Goal: Task Accomplishment & Management: Manage account settings

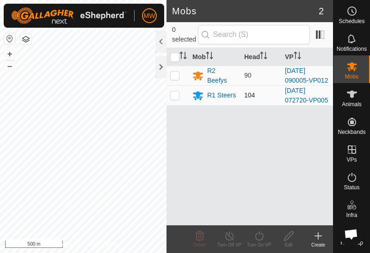
click at [174, 97] on p-checkbox at bounding box center [174, 95] width 9 height 7
checkbox input "true"
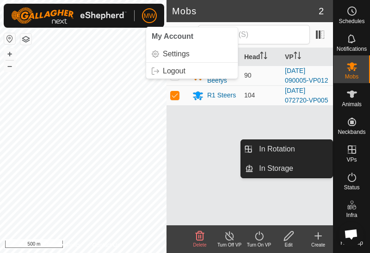
click at [352, 153] on icon at bounding box center [352, 150] width 8 height 8
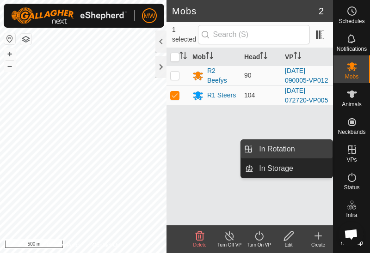
click at [301, 143] on link "In Rotation" at bounding box center [292, 149] width 79 height 18
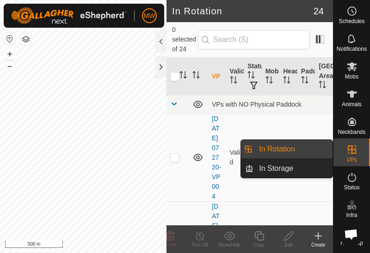
click at [294, 153] on link "In Rotation" at bounding box center [292, 149] width 79 height 18
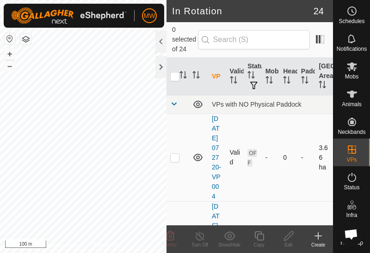
checkbox input "true"
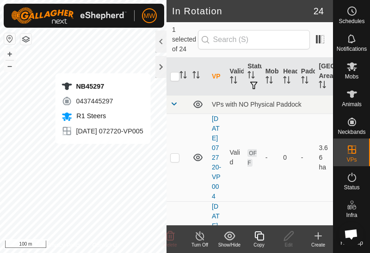
click at [261, 242] on div "Copy" at bounding box center [259, 245] width 30 height 7
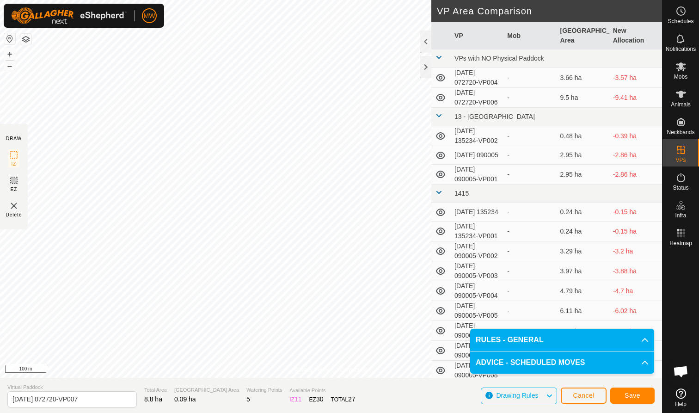
click at [369, 253] on span "Save" at bounding box center [633, 395] width 16 height 7
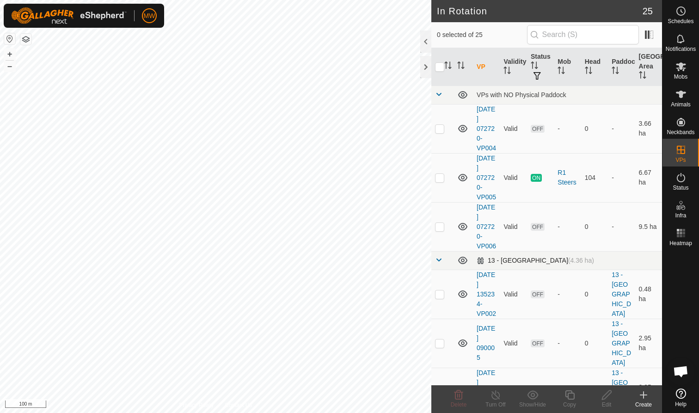
checkbox input "true"
checkbox input "false"
checkbox input "true"
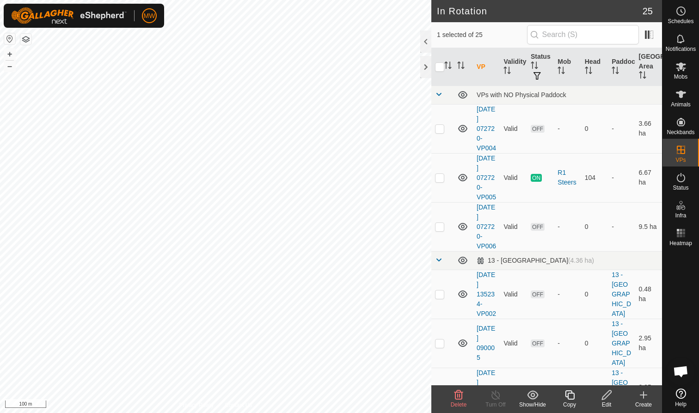
click at [369, 253] on icon at bounding box center [570, 394] width 12 height 11
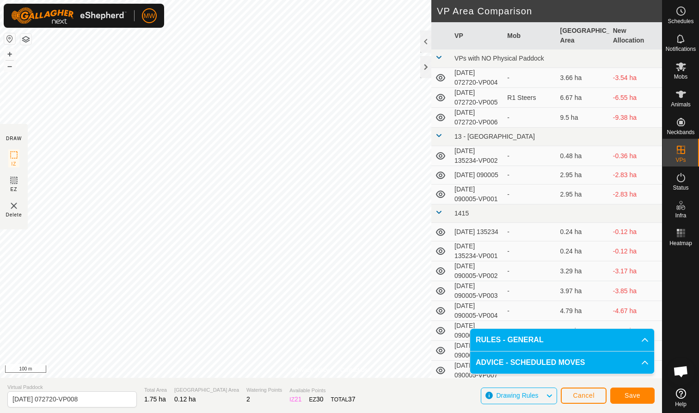
click at [369, 253] on span "Save" at bounding box center [633, 395] width 16 height 7
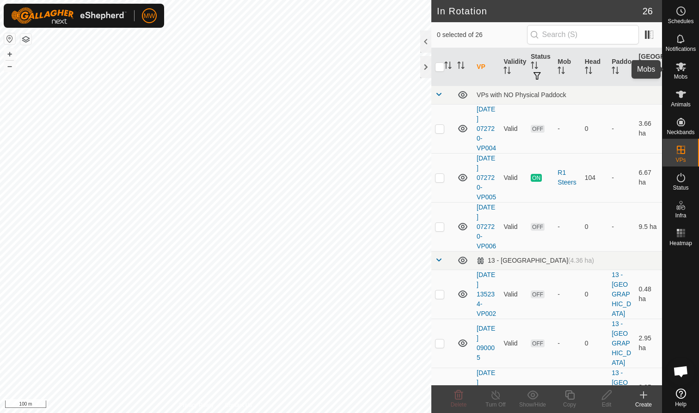
click at [369, 67] on icon at bounding box center [681, 66] width 10 height 9
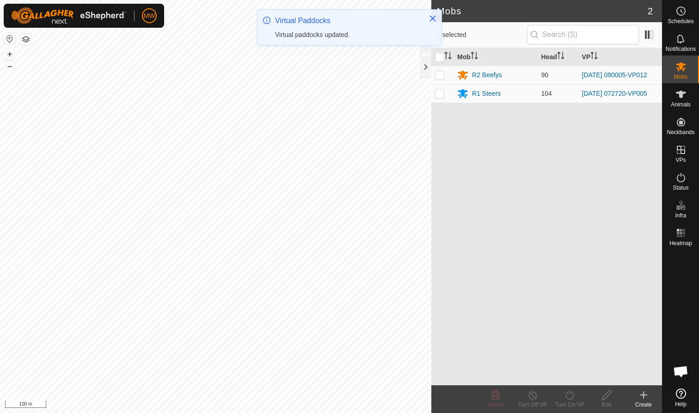
click at [369, 96] on p-checkbox at bounding box center [439, 93] width 9 height 7
checkbox input "true"
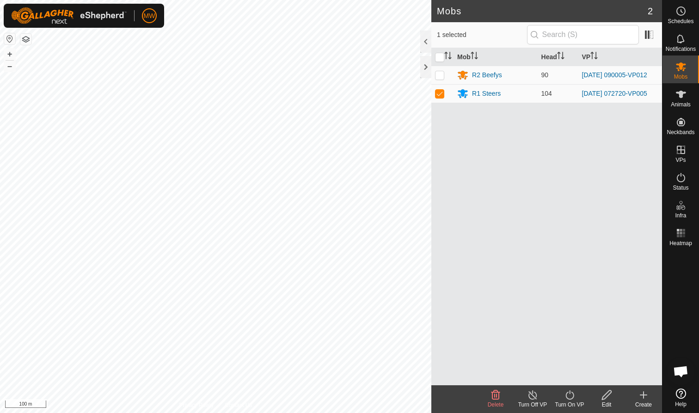
click at [369, 253] on icon at bounding box center [570, 394] width 12 height 11
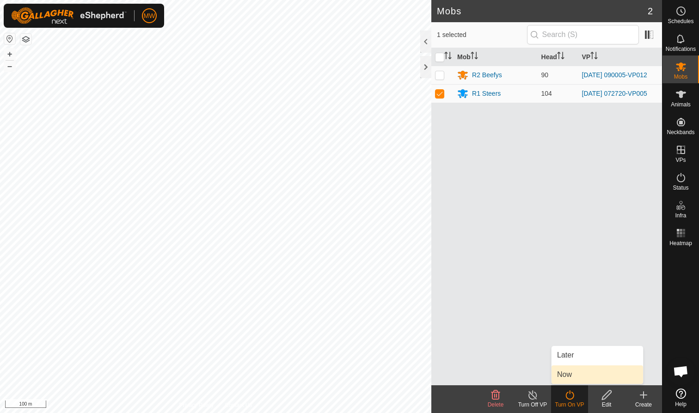
click at [369, 253] on link "Now" at bounding box center [598, 374] width 92 height 18
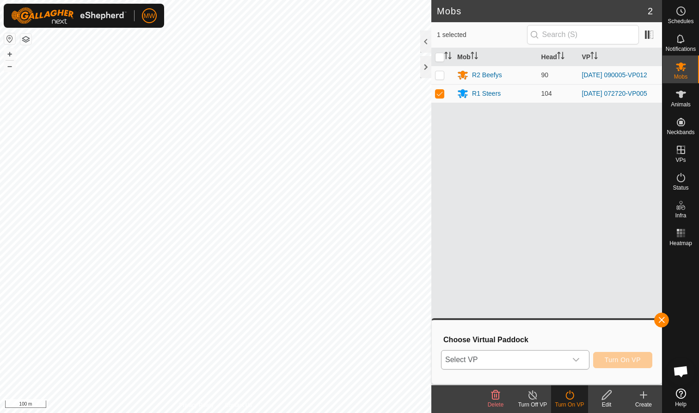
click at [369, 253] on icon "dropdown trigger" at bounding box center [575, 359] width 7 height 7
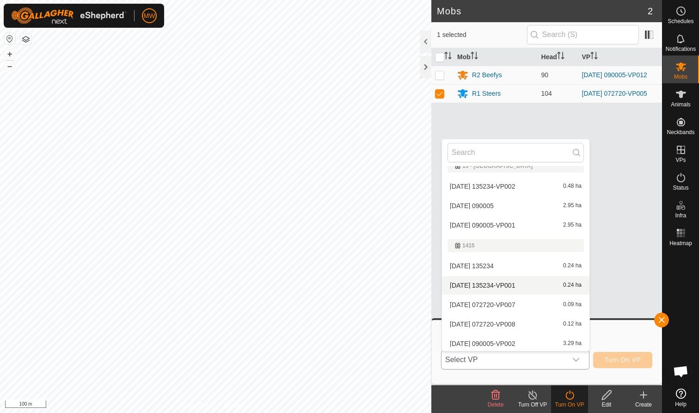
scroll to position [92, 0]
click at [369, 253] on li "2025-09-27 072720-VP007 0.09 ha" at bounding box center [515, 303] width 147 height 18
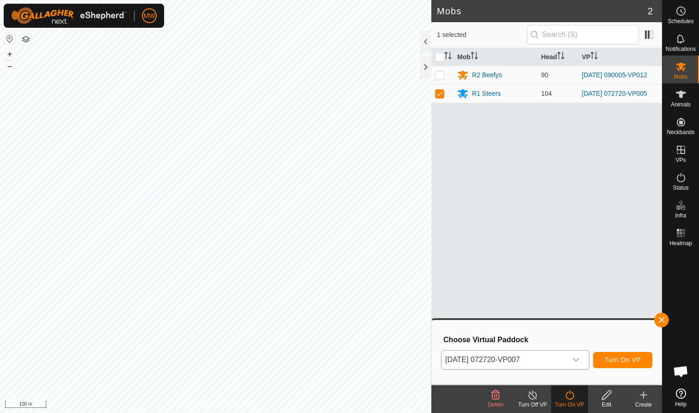
click at [369, 253] on span "Turn On VP" at bounding box center [623, 359] width 36 height 7
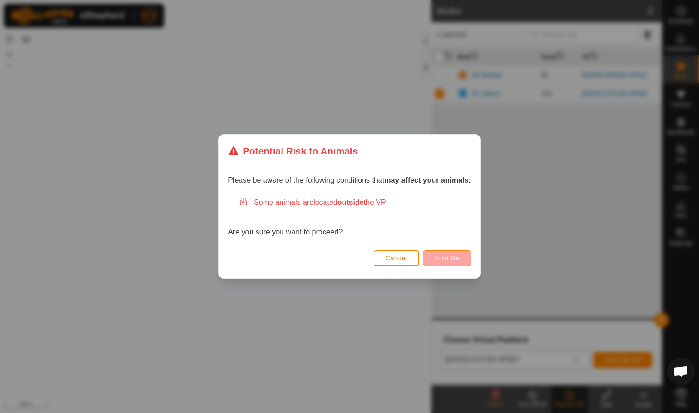
click at [369, 253] on span "Turn On" at bounding box center [447, 257] width 25 height 7
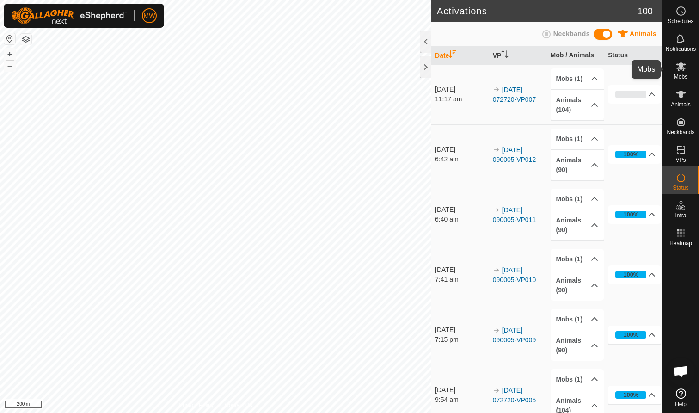
click at [683, 69] on icon at bounding box center [681, 66] width 10 height 9
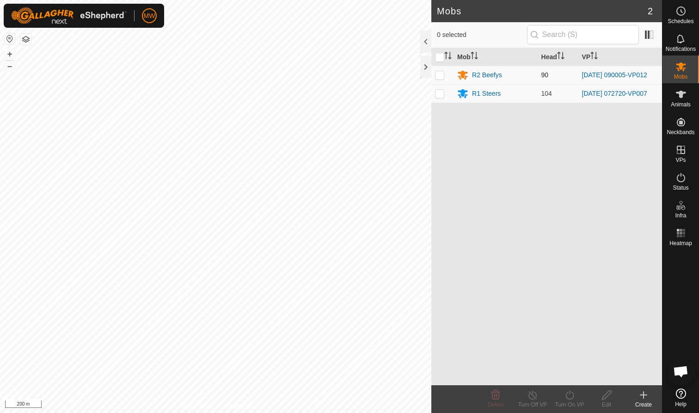
click at [437, 76] on p-checkbox at bounding box center [439, 74] width 9 height 7
checkbox input "true"
click at [571, 399] on icon at bounding box center [569, 394] width 8 height 9
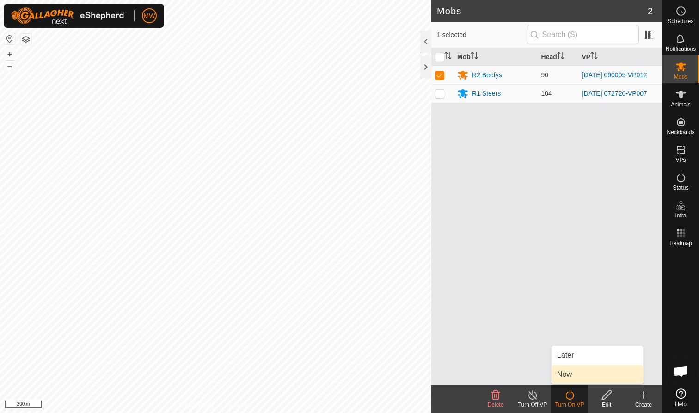
click at [568, 378] on link "Now" at bounding box center [598, 374] width 92 height 18
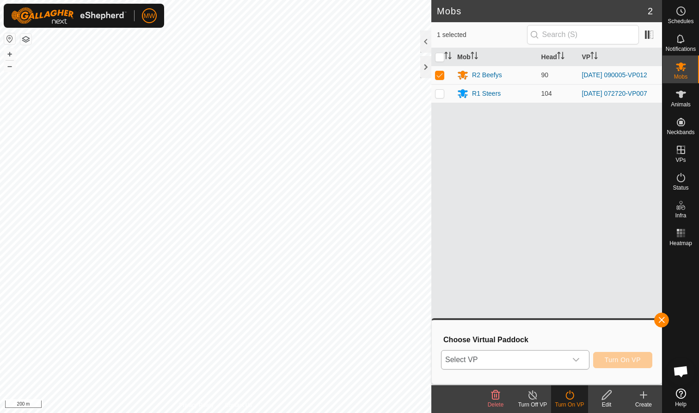
click at [577, 361] on icon "dropdown trigger" at bounding box center [575, 359] width 7 height 7
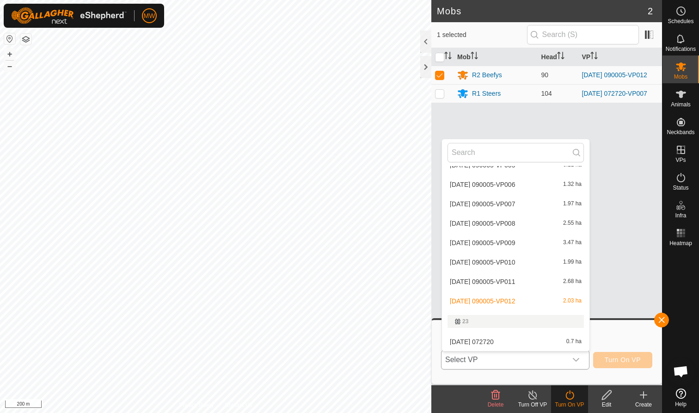
scroll to position [324, 0]
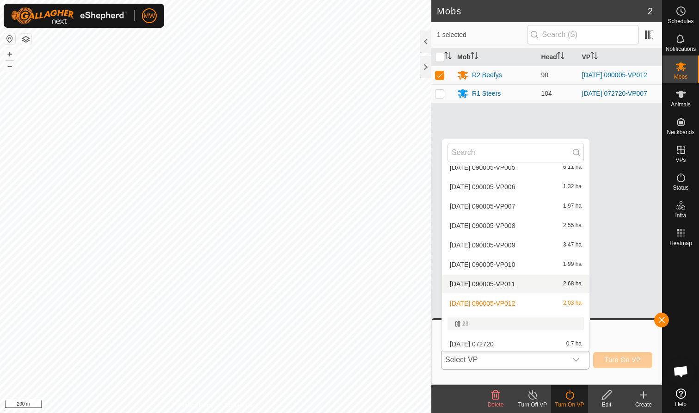
click at [503, 282] on li "2025-09-28 090005-VP011 2.68 ha" at bounding box center [515, 284] width 147 height 18
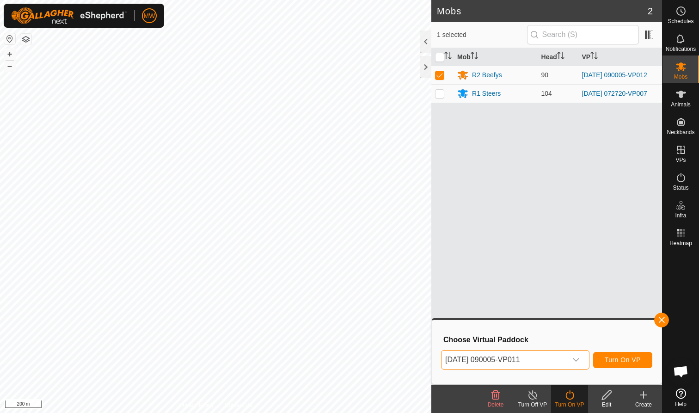
click at [628, 358] on span "Turn On VP" at bounding box center [623, 359] width 36 height 7
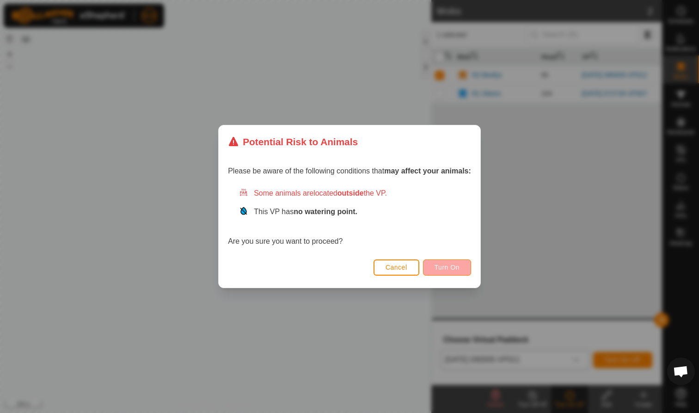
click at [447, 267] on span "Turn On" at bounding box center [447, 267] width 25 height 7
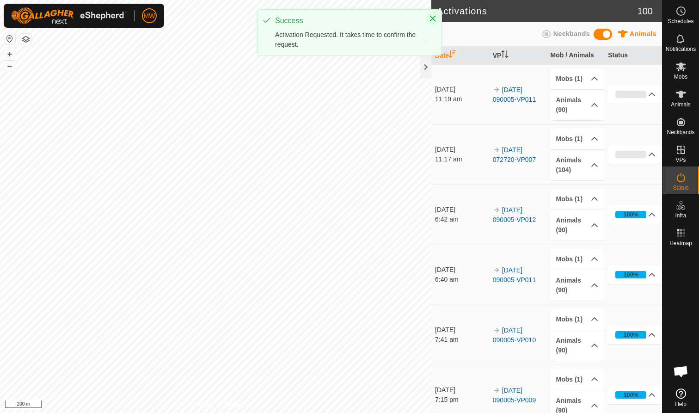
click at [435, 18] on icon "Close" at bounding box center [432, 18] width 7 height 7
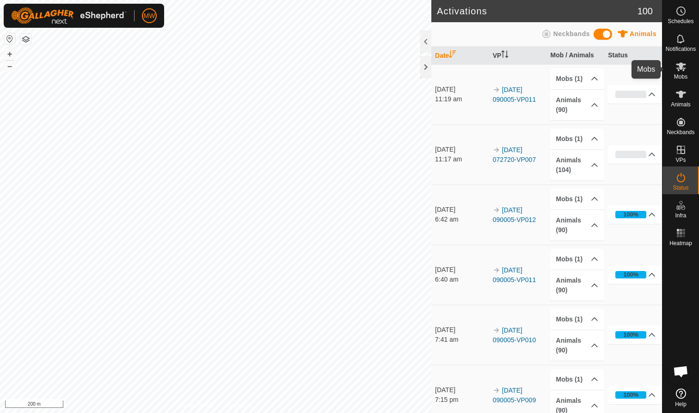
click at [683, 69] on icon at bounding box center [681, 66] width 10 height 9
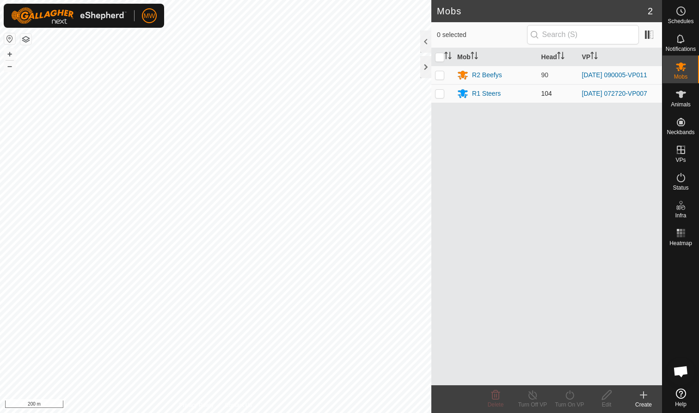
click at [441, 97] on p-checkbox at bounding box center [439, 93] width 9 height 7
checkbox input "true"
click at [535, 398] on line at bounding box center [532, 395] width 7 height 7
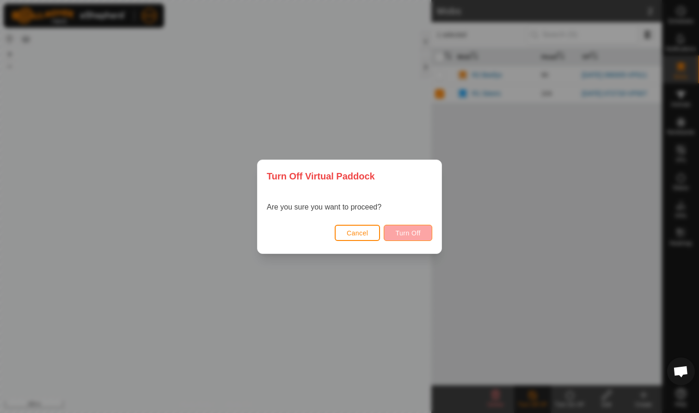
click at [410, 234] on span "Turn Off" at bounding box center [407, 232] width 25 height 7
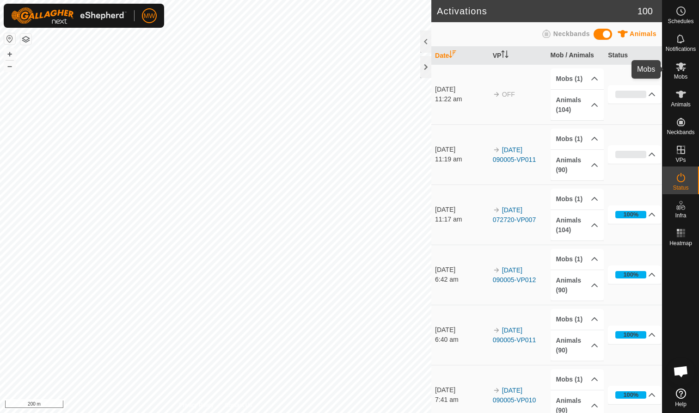
click at [686, 73] on es-mob-svg-icon at bounding box center [681, 66] width 17 height 15
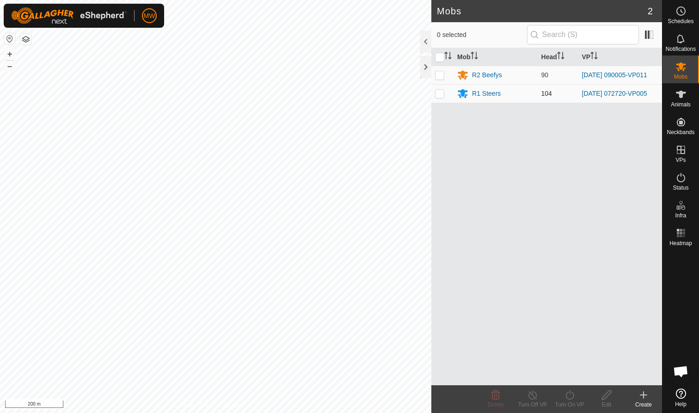
click at [443, 95] on p-checkbox at bounding box center [439, 93] width 9 height 7
checkbox input "true"
click at [496, 399] on icon at bounding box center [495, 394] width 9 height 9
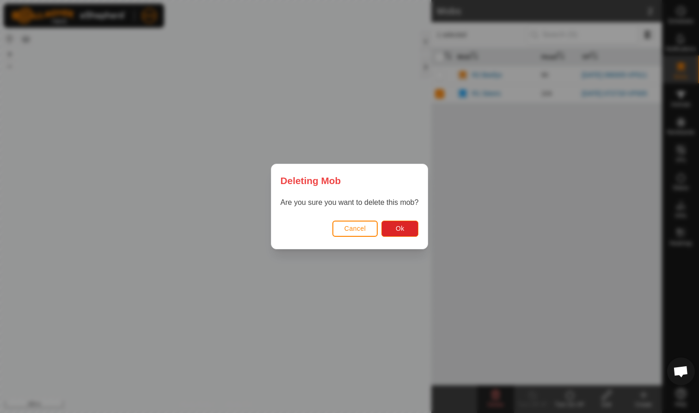
click at [356, 229] on span "Cancel" at bounding box center [355, 228] width 22 height 7
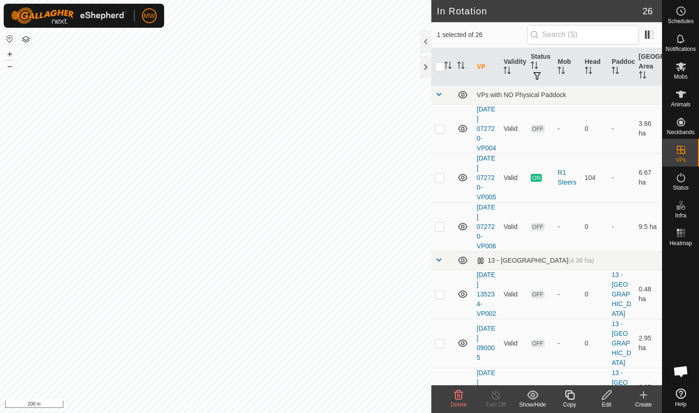
click at [458, 393] on icon at bounding box center [458, 394] width 11 height 11
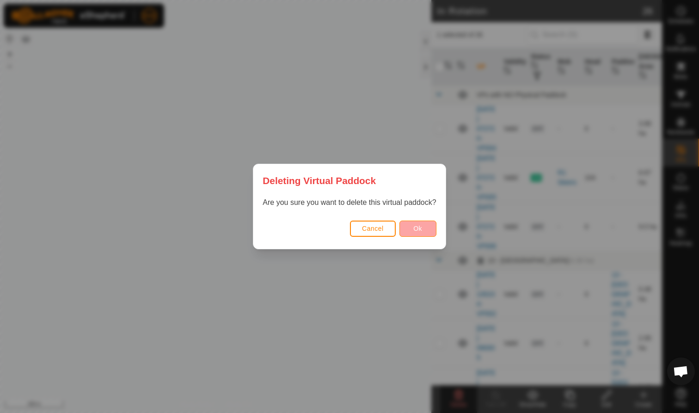
click at [418, 226] on span "Ok" at bounding box center [417, 228] width 9 height 7
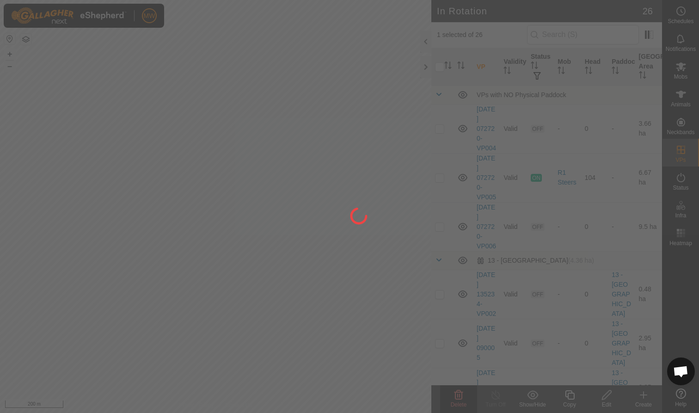
checkbox input "false"
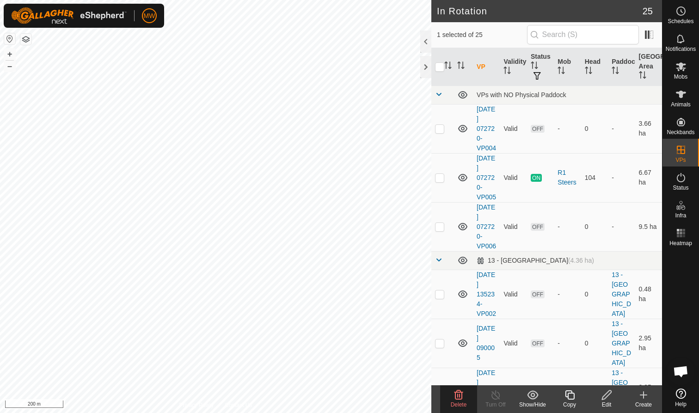
click at [458, 398] on icon at bounding box center [458, 394] width 11 height 11
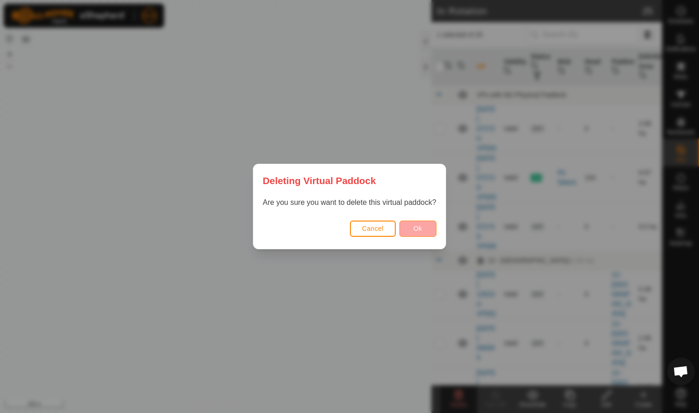
click at [419, 227] on span "Ok" at bounding box center [417, 228] width 9 height 7
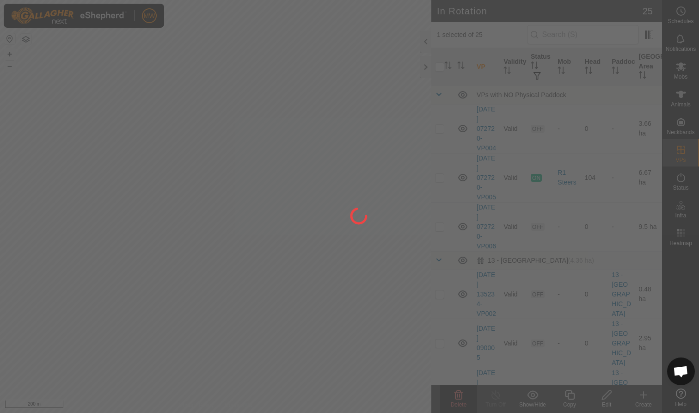
checkbox input "false"
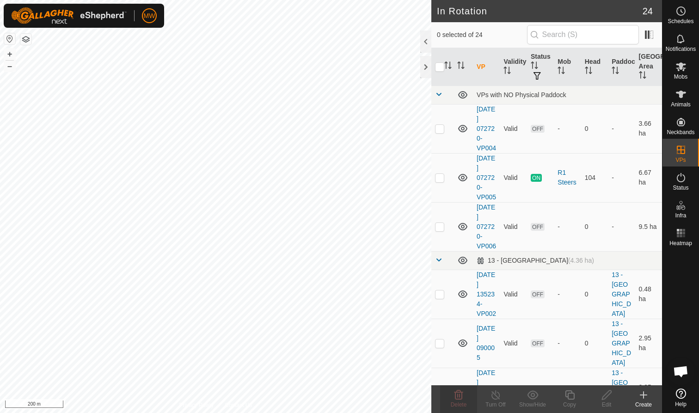
checkbox input "true"
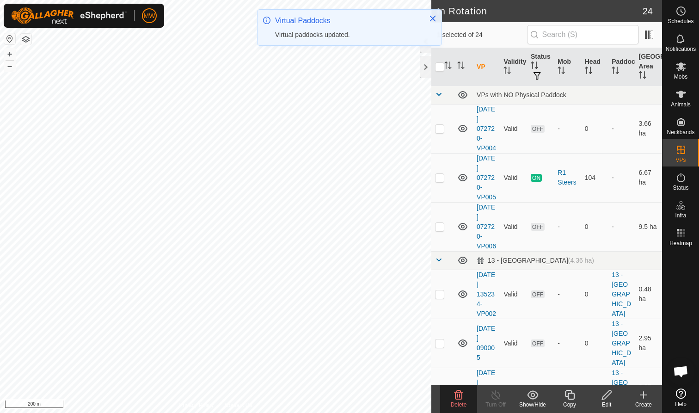
click at [461, 397] on icon at bounding box center [458, 394] width 11 height 11
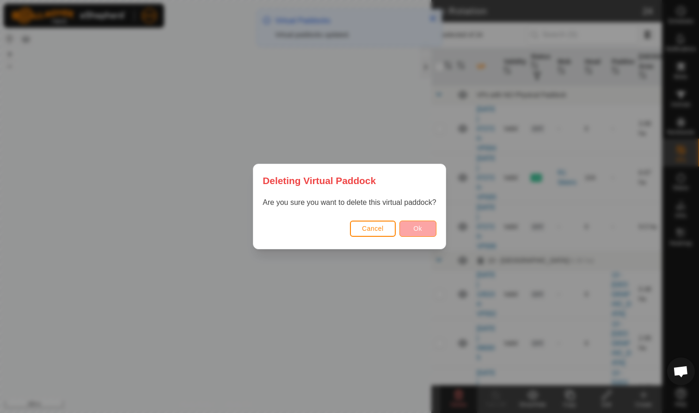
click at [416, 228] on span "Ok" at bounding box center [417, 228] width 9 height 7
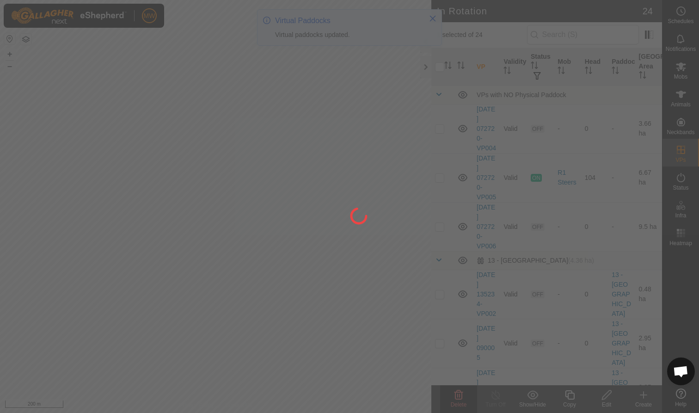
checkbox input "false"
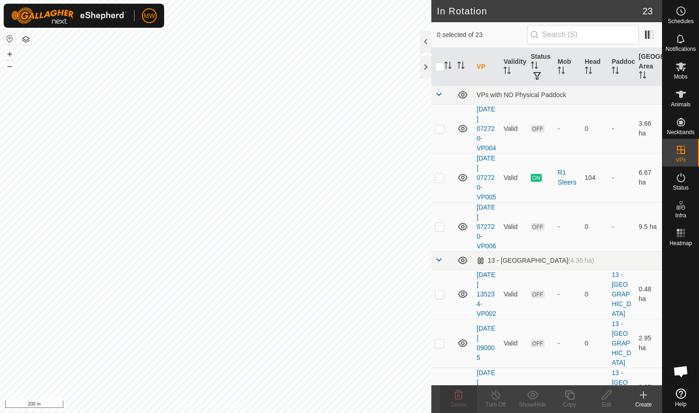
checkbox input "true"
click at [458, 395] on icon at bounding box center [458, 394] width 9 height 9
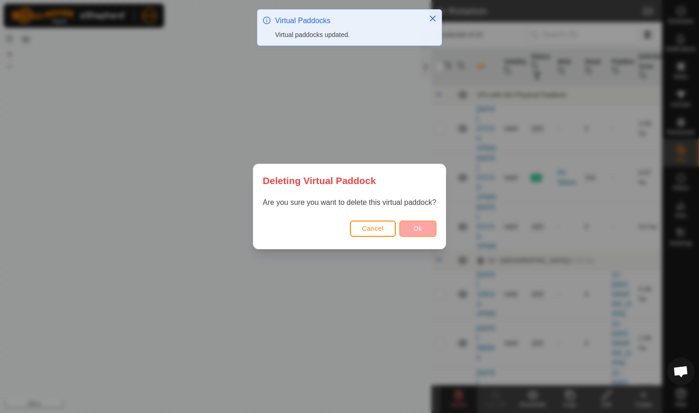
click at [417, 225] on span "Ok" at bounding box center [417, 228] width 9 height 7
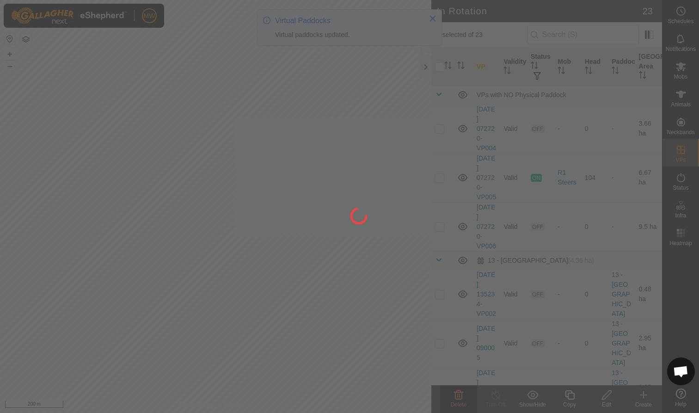
checkbox input "false"
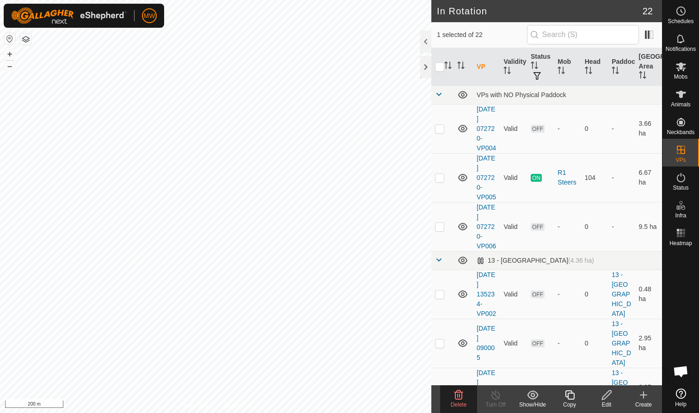
click at [460, 395] on icon at bounding box center [458, 394] width 11 height 11
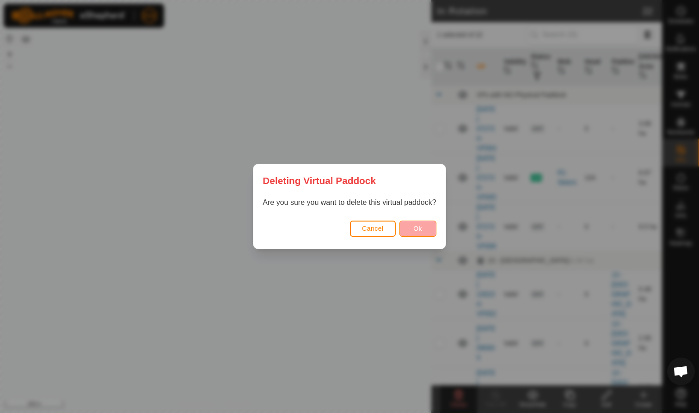
click at [417, 229] on span "Ok" at bounding box center [417, 228] width 9 height 7
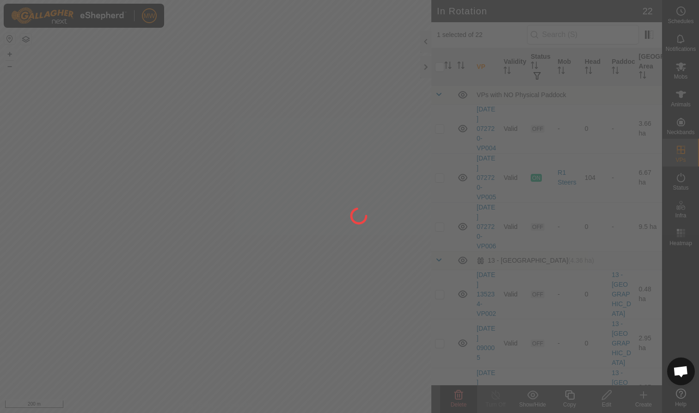
checkbox input "false"
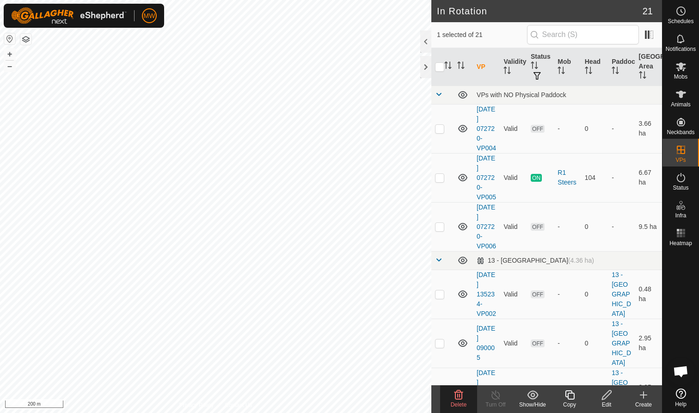
click at [460, 396] on icon at bounding box center [458, 394] width 9 height 9
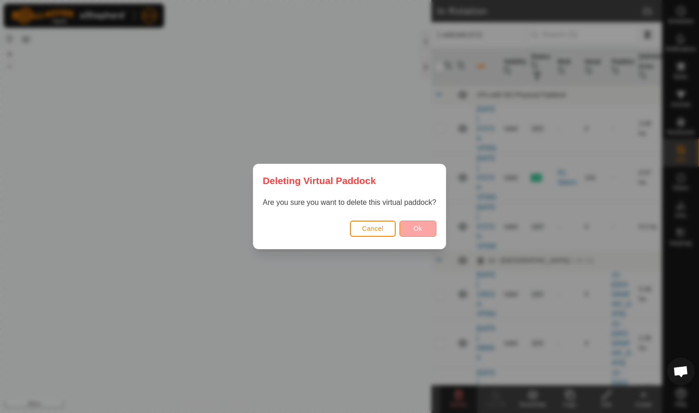
click at [415, 224] on button "Ok" at bounding box center [417, 229] width 37 height 16
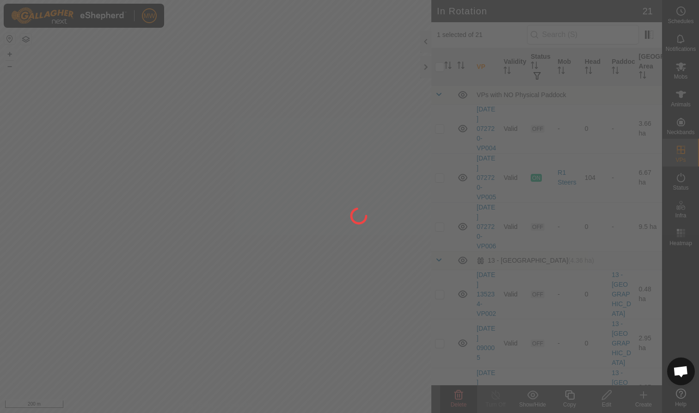
checkbox input "false"
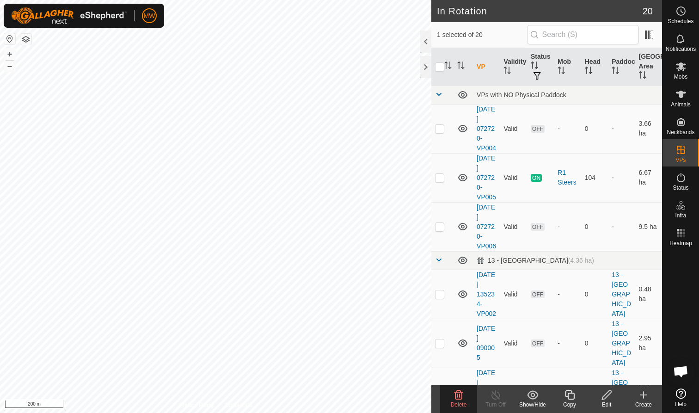
click at [457, 396] on icon at bounding box center [458, 394] width 11 height 11
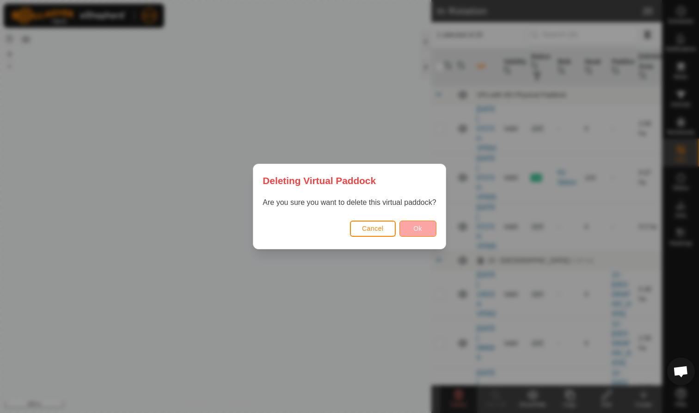
click at [421, 225] on span "Ok" at bounding box center [417, 228] width 9 height 7
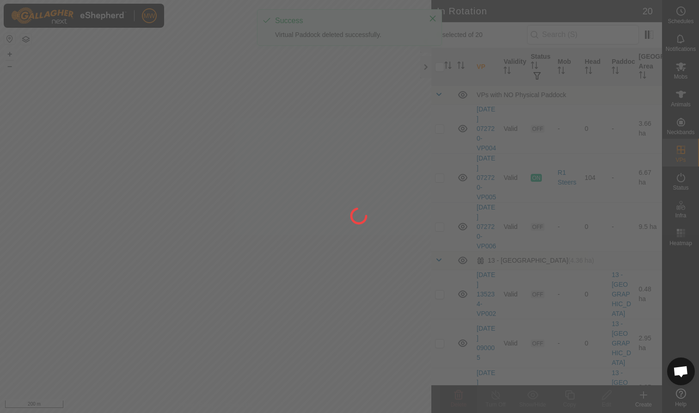
checkbox input "false"
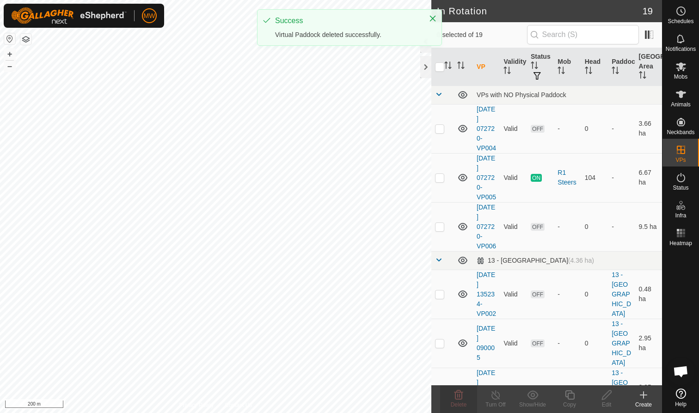
checkbox input "true"
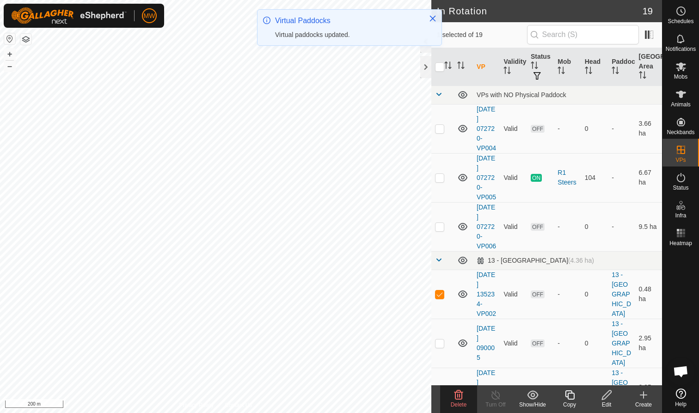
click at [458, 396] on icon at bounding box center [458, 394] width 9 height 9
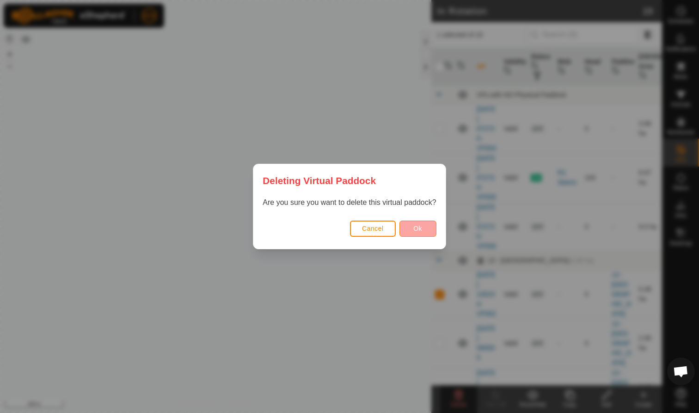
click at [415, 227] on span "Ok" at bounding box center [417, 228] width 9 height 7
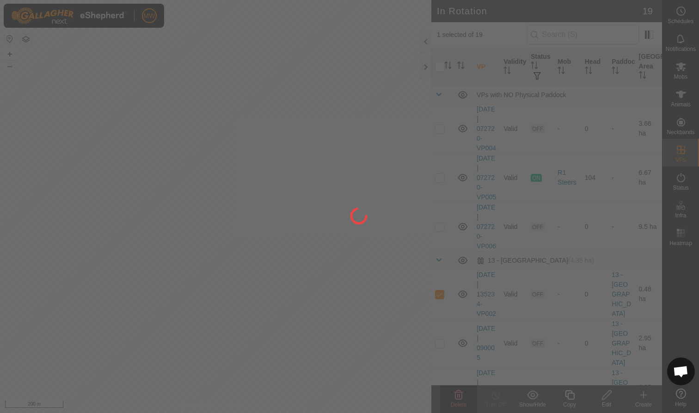
checkbox input "false"
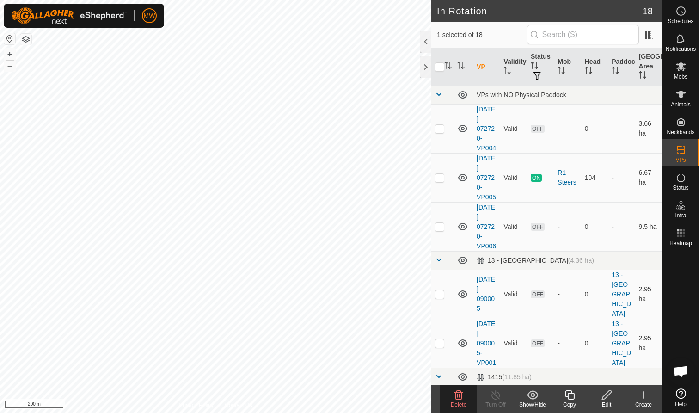
checkbox input "true"
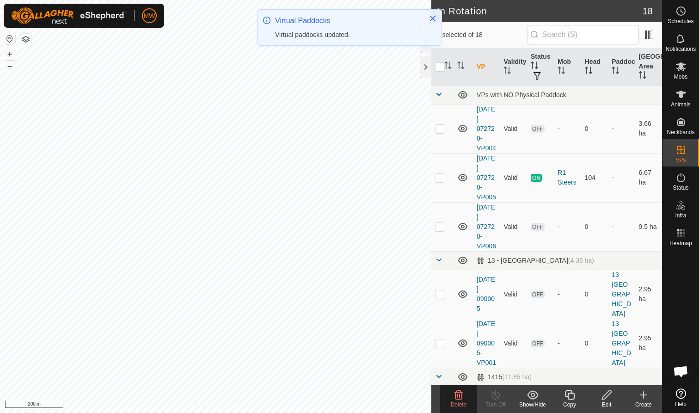
click at [466, 399] on delete-svg-icon at bounding box center [458, 394] width 37 height 11
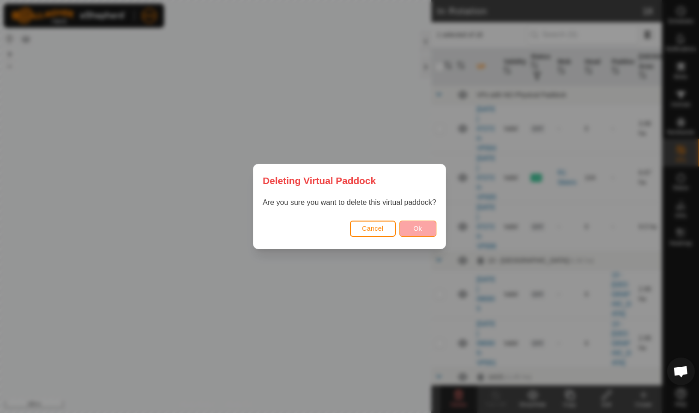
click at [423, 229] on button "Ok" at bounding box center [417, 229] width 37 height 16
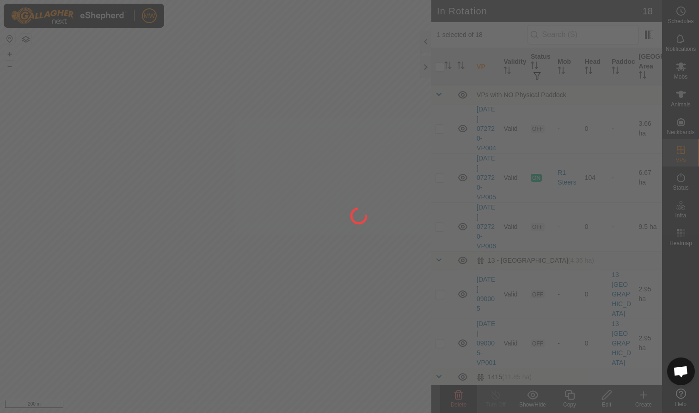
checkbox input "false"
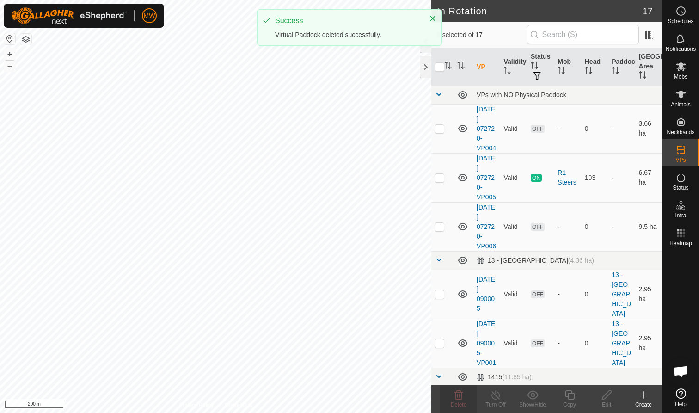
checkbox input "true"
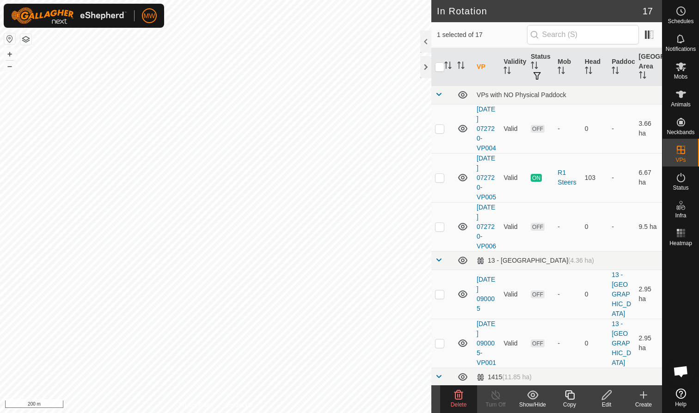
click at [457, 397] on icon at bounding box center [458, 394] width 9 height 9
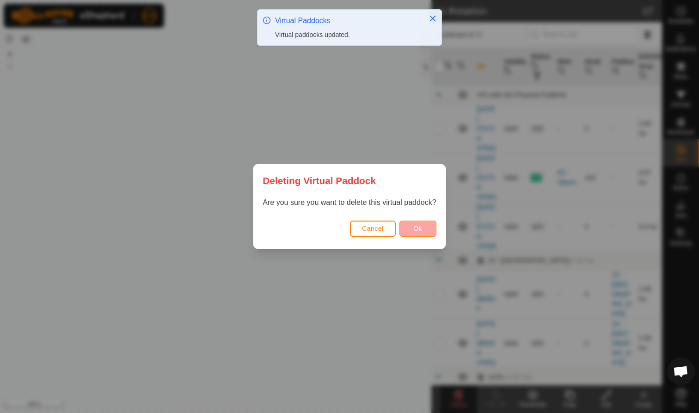
click at [425, 224] on button "Ok" at bounding box center [417, 229] width 37 height 16
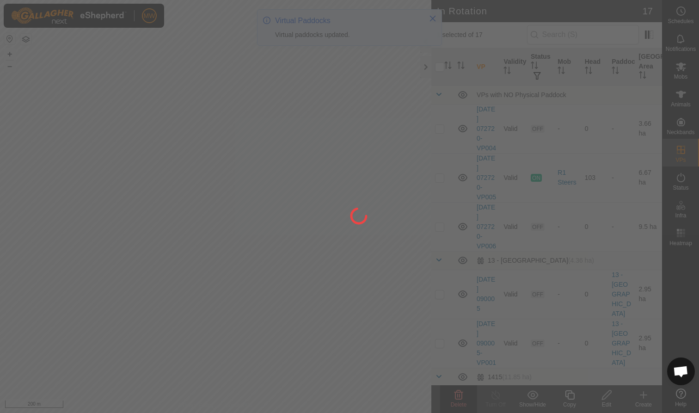
checkbox input "false"
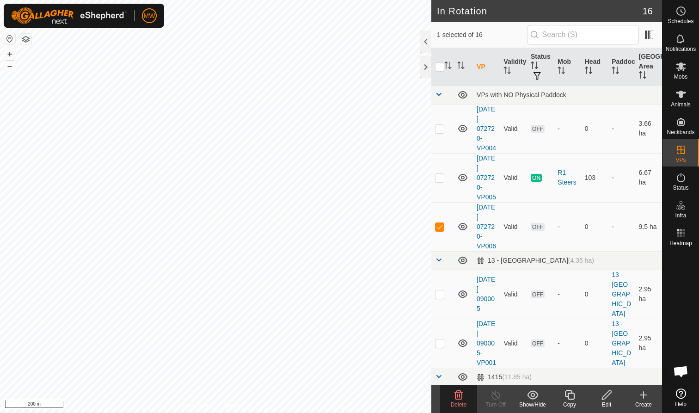
click at [459, 395] on icon at bounding box center [458, 394] width 9 height 9
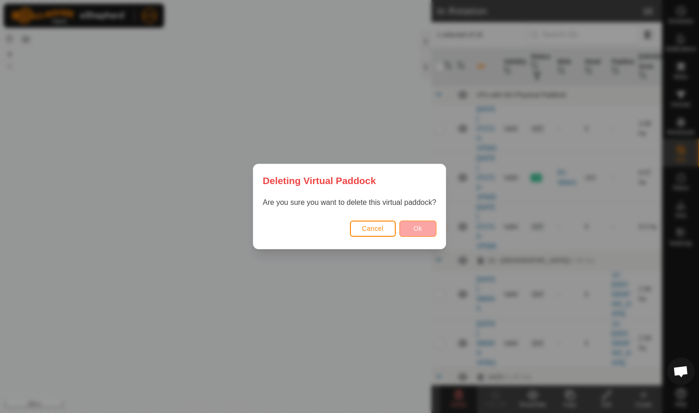
click at [418, 229] on span "Ok" at bounding box center [417, 228] width 9 height 7
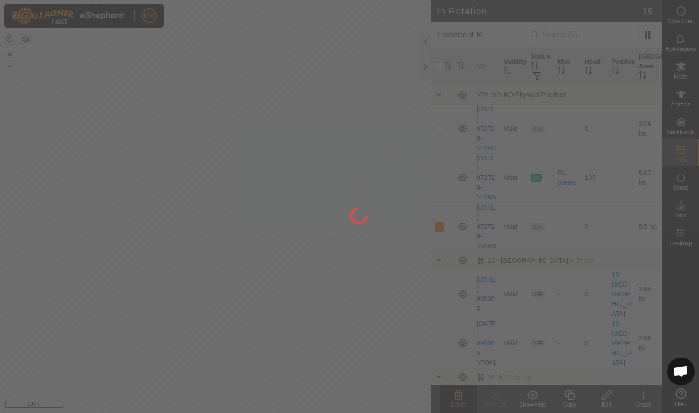
checkbox input "false"
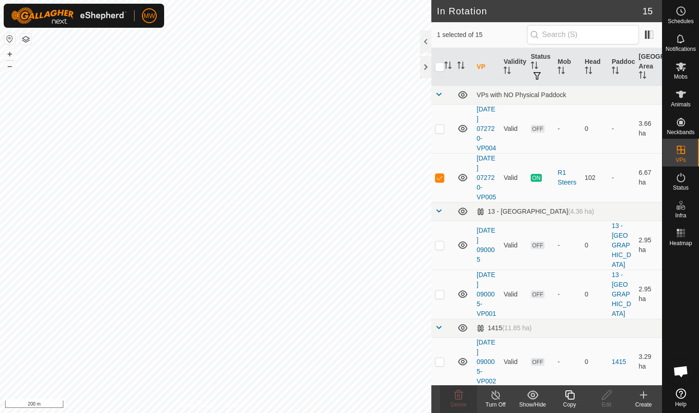
checkbox input "false"
checkbox input "true"
click at [460, 393] on icon at bounding box center [458, 394] width 11 height 11
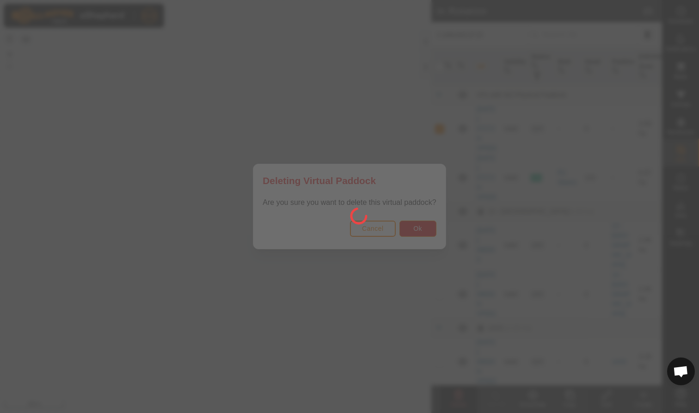
click at [418, 224] on div at bounding box center [349, 206] width 699 height 413
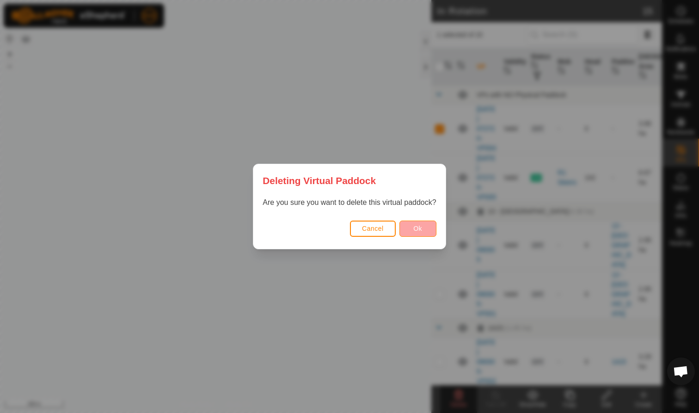
click at [419, 231] on span "Ok" at bounding box center [417, 228] width 9 height 7
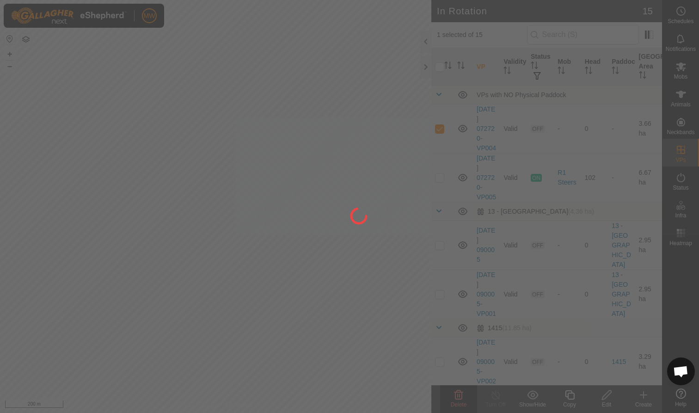
checkbox input "false"
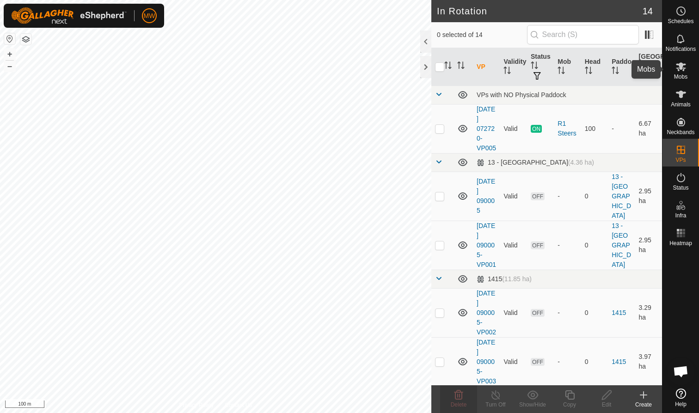
click at [685, 71] on icon at bounding box center [680, 66] width 11 height 11
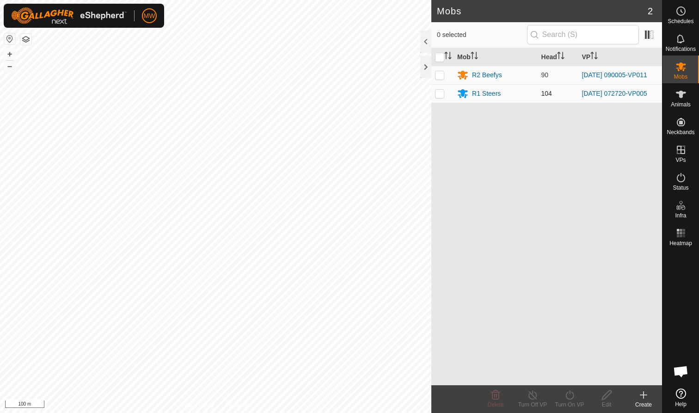
click at [438, 96] on p-checkbox at bounding box center [439, 93] width 9 height 7
checkbox input "true"
click at [608, 392] on icon at bounding box center [606, 394] width 9 height 9
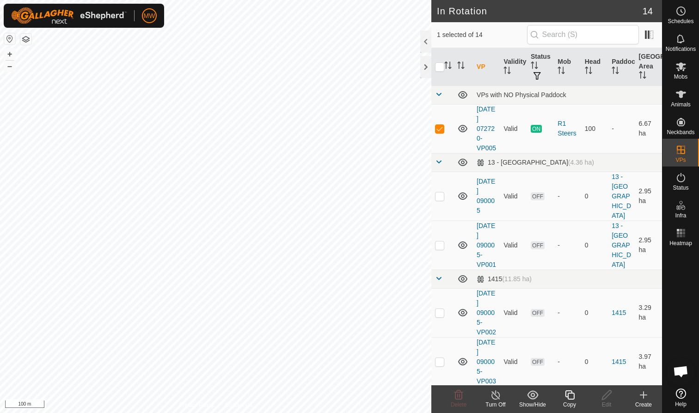
click at [495, 395] on line at bounding box center [495, 395] width 7 height 7
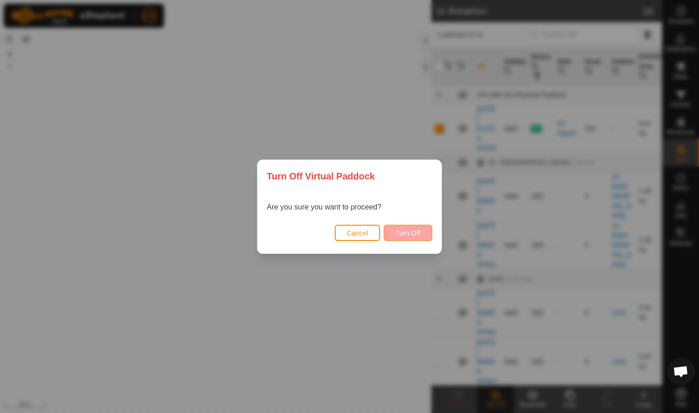
click at [406, 233] on span "Turn Off" at bounding box center [407, 232] width 25 height 7
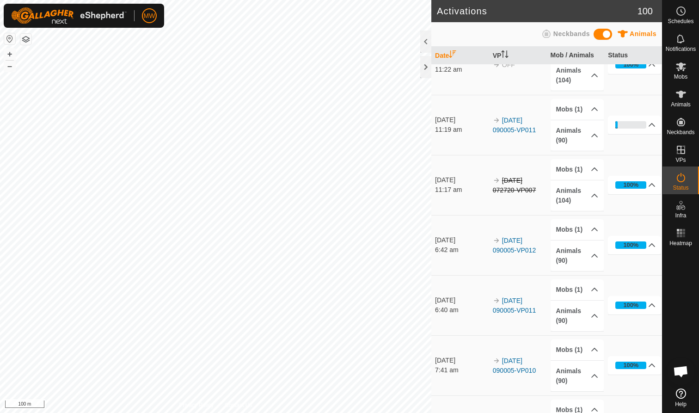
scroll to position [74, 0]
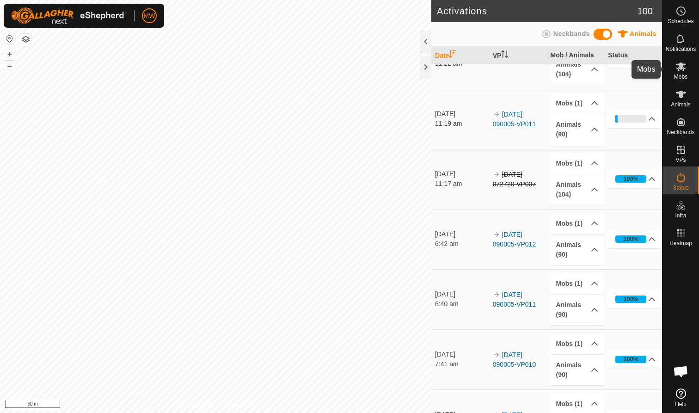
click at [684, 71] on icon at bounding box center [680, 66] width 11 height 11
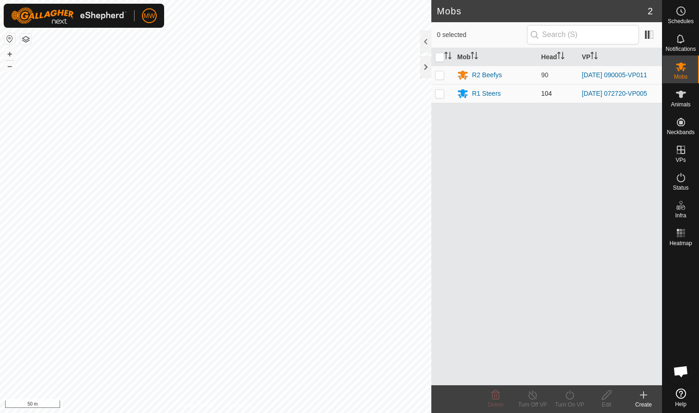
click at [439, 94] on p-checkbox at bounding box center [439, 93] width 9 height 7
checkbox input "true"
